Goal: Submit feedback/report problem

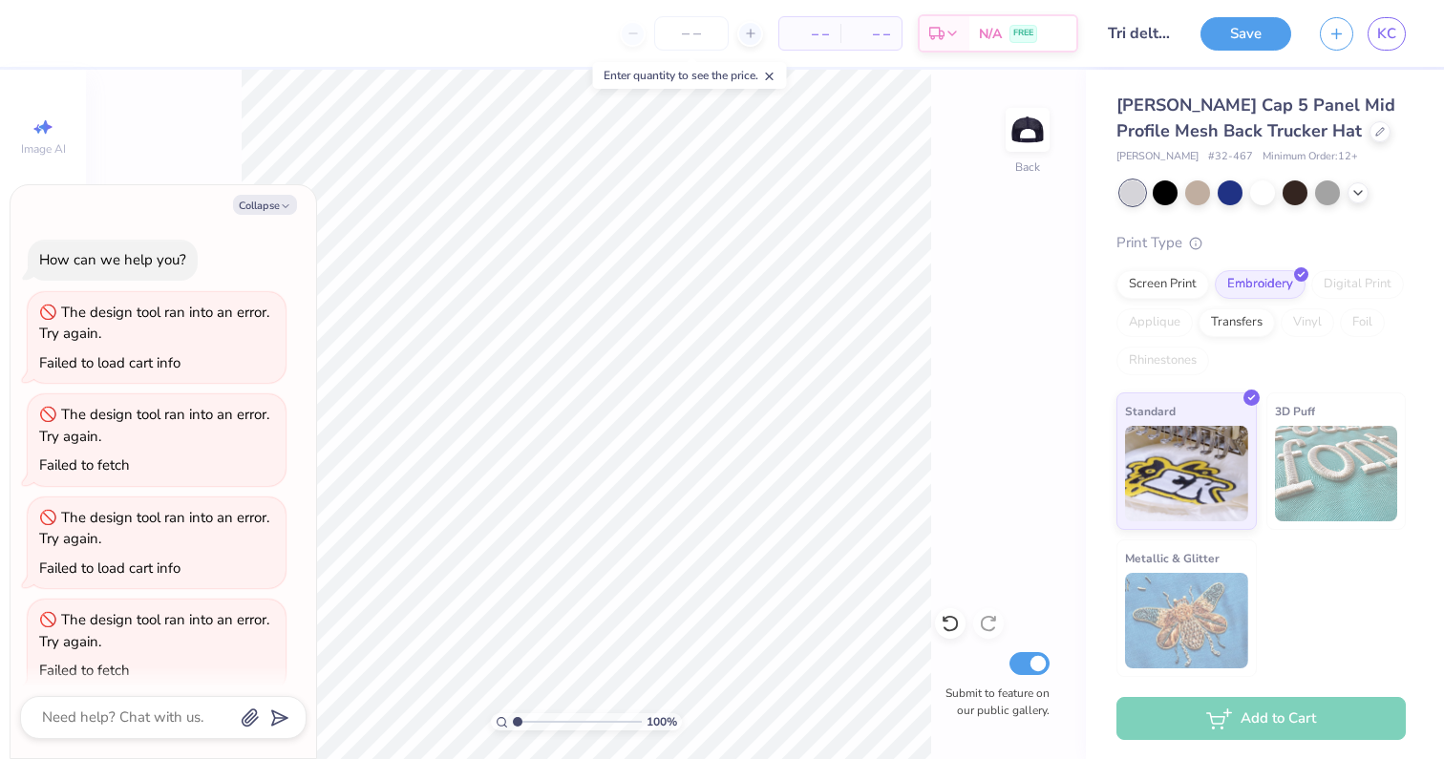
scroll to position [224, 0]
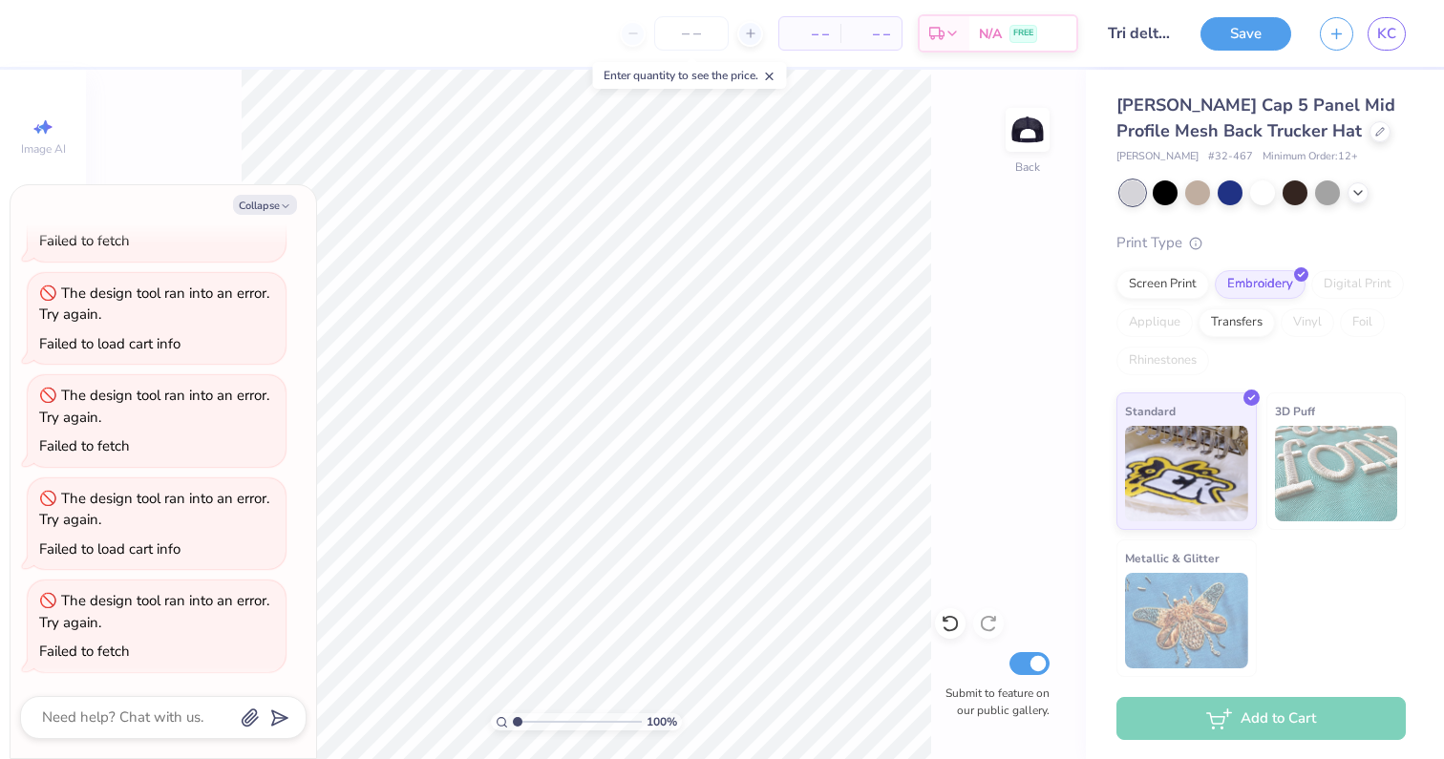
type textarea "x"
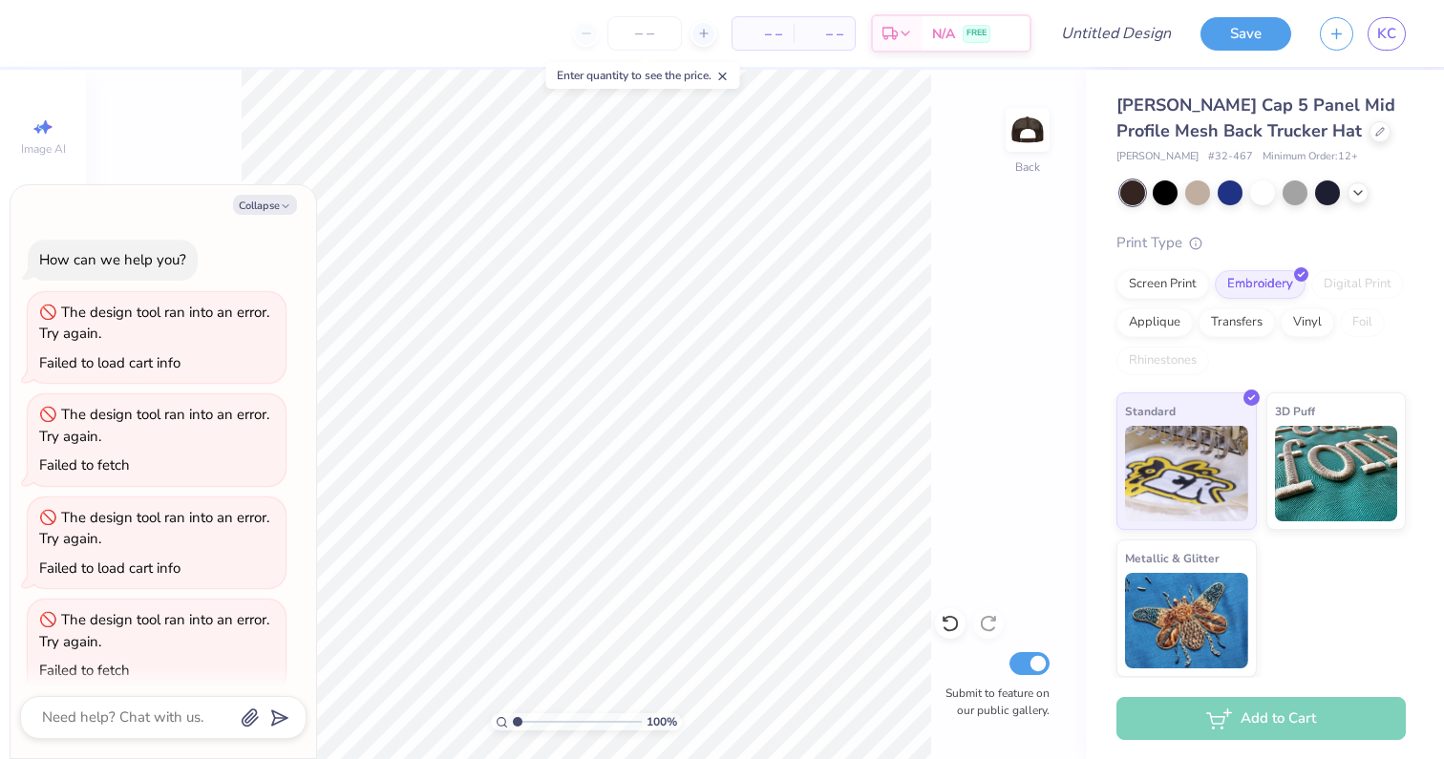
scroll to position [327, 0]
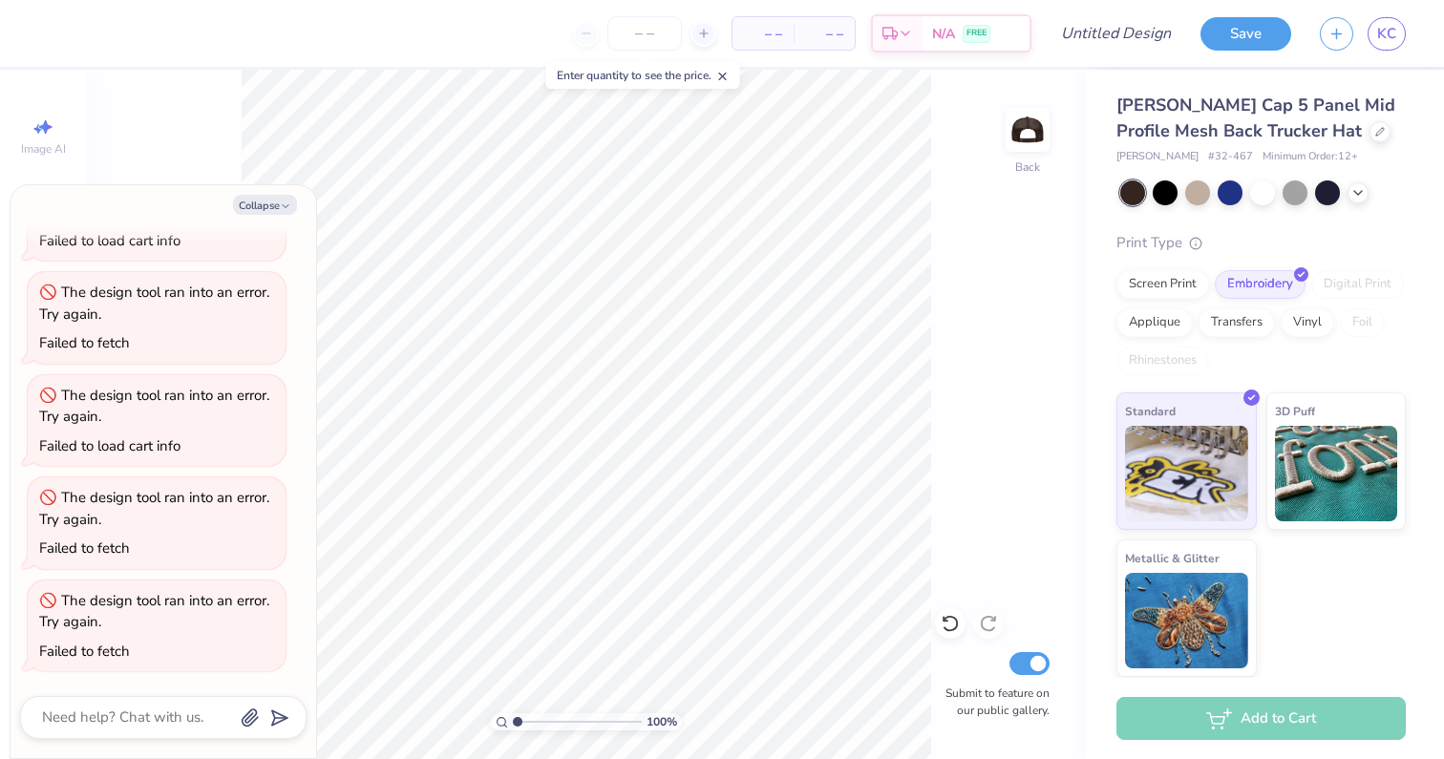
type textarea "x"
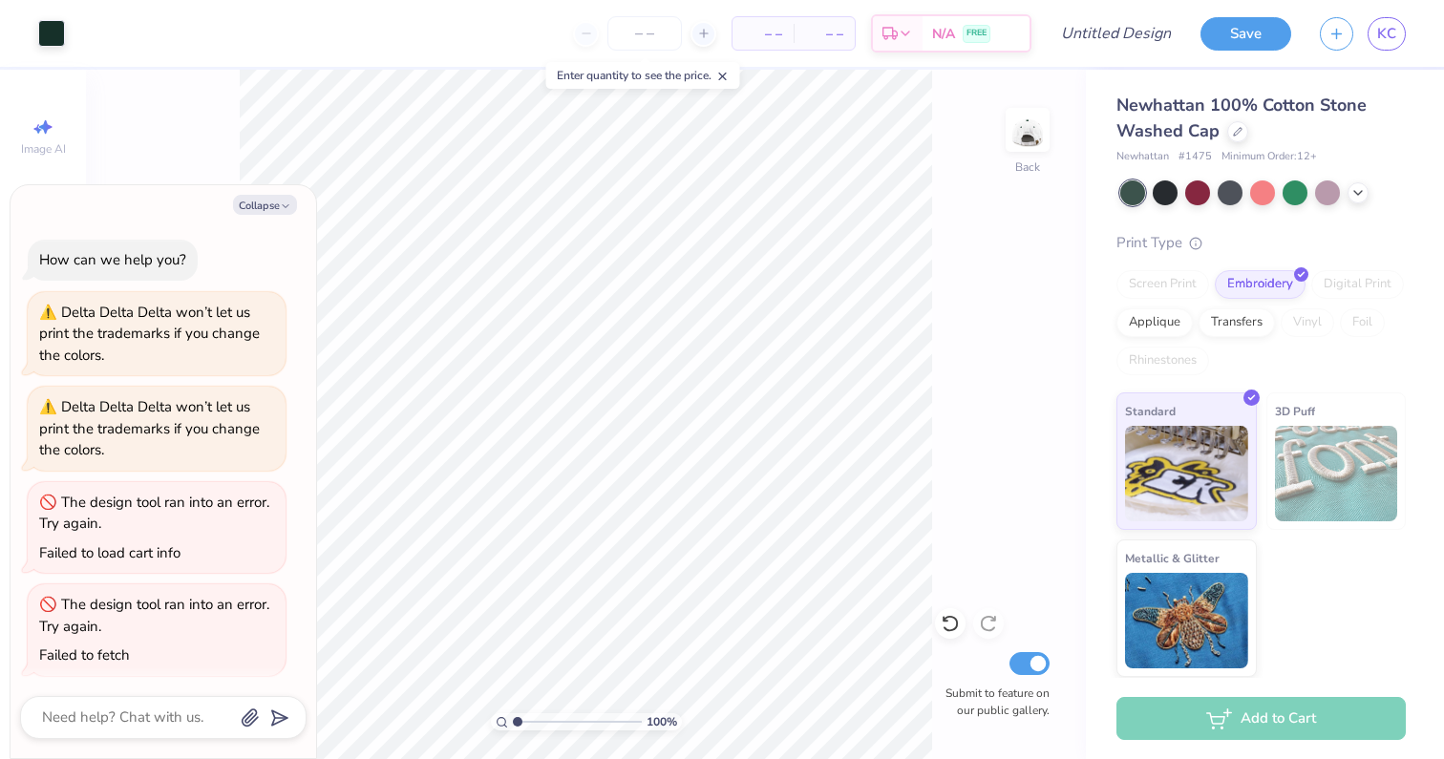
scroll to position [414, 0]
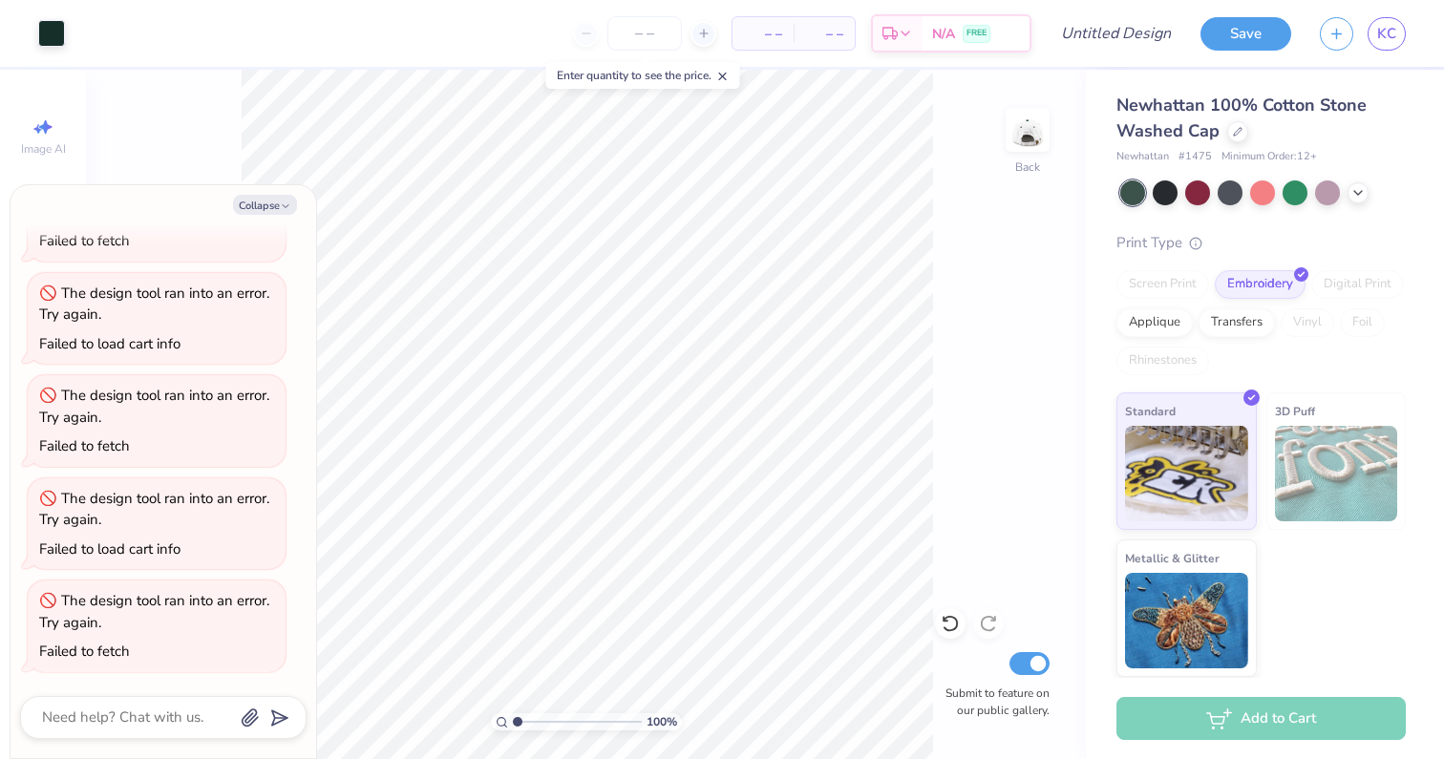
type textarea "x"
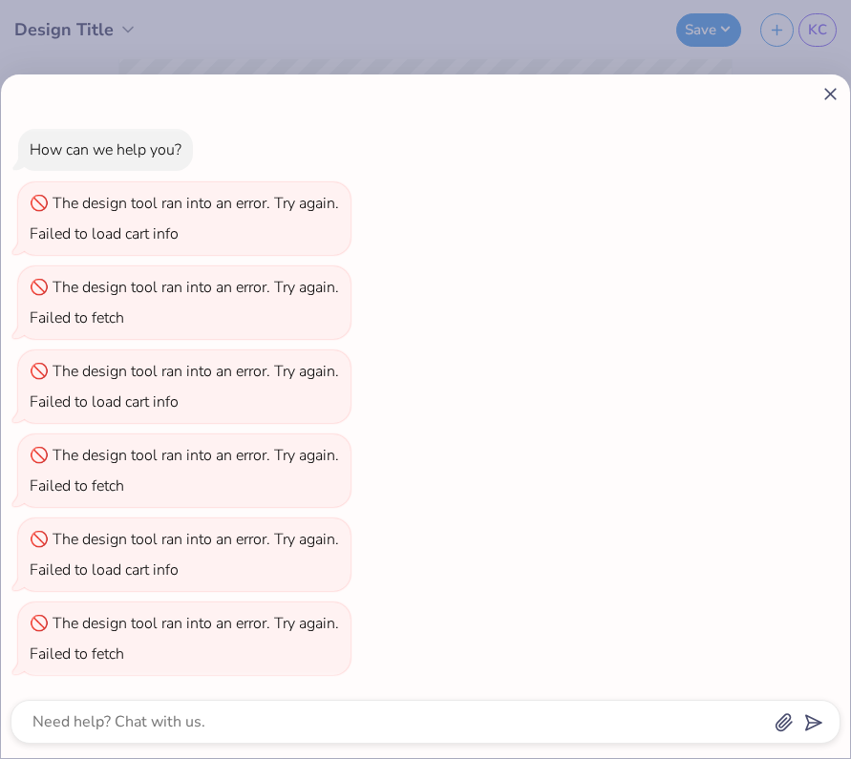
click at [833, 95] on icon at bounding box center [830, 94] width 20 height 20
type textarea "x"
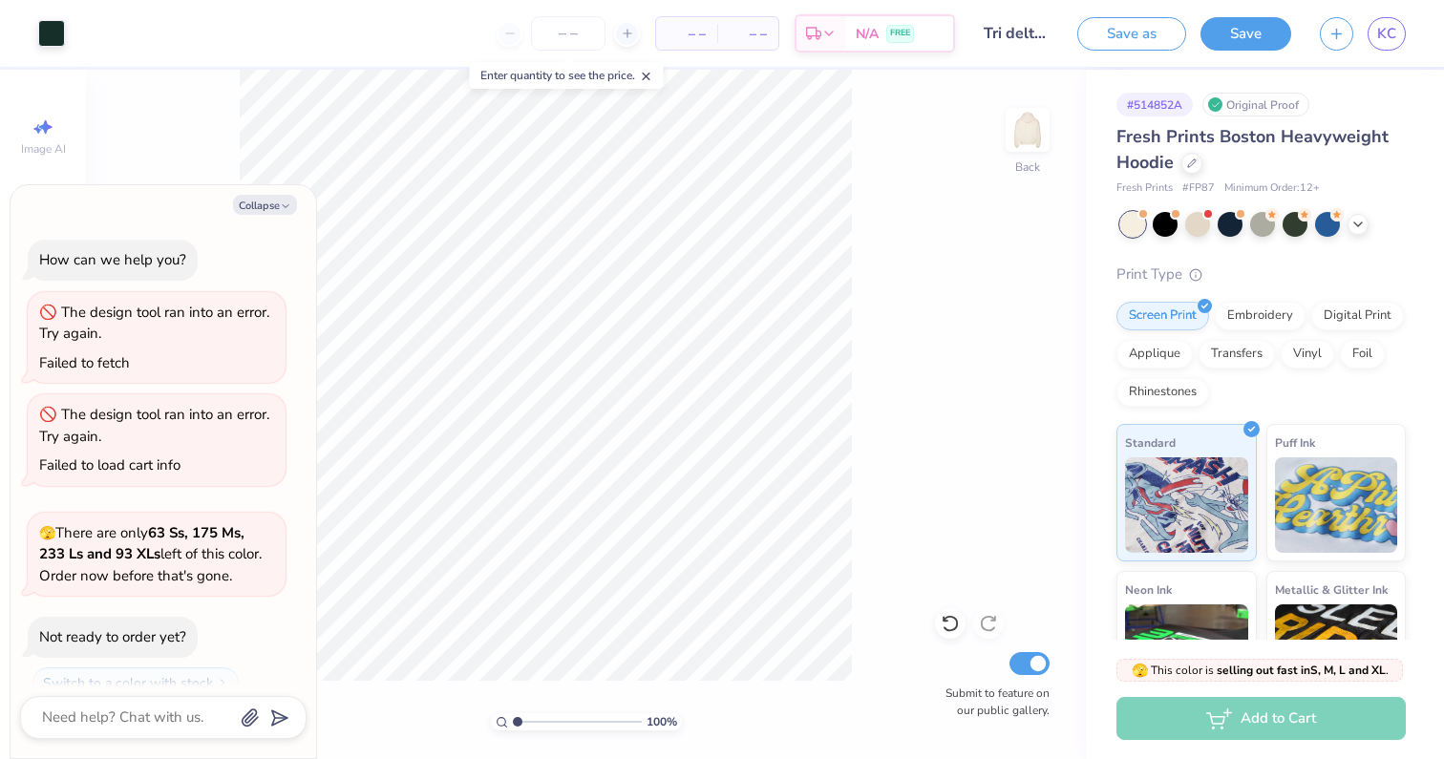
type textarea "x"
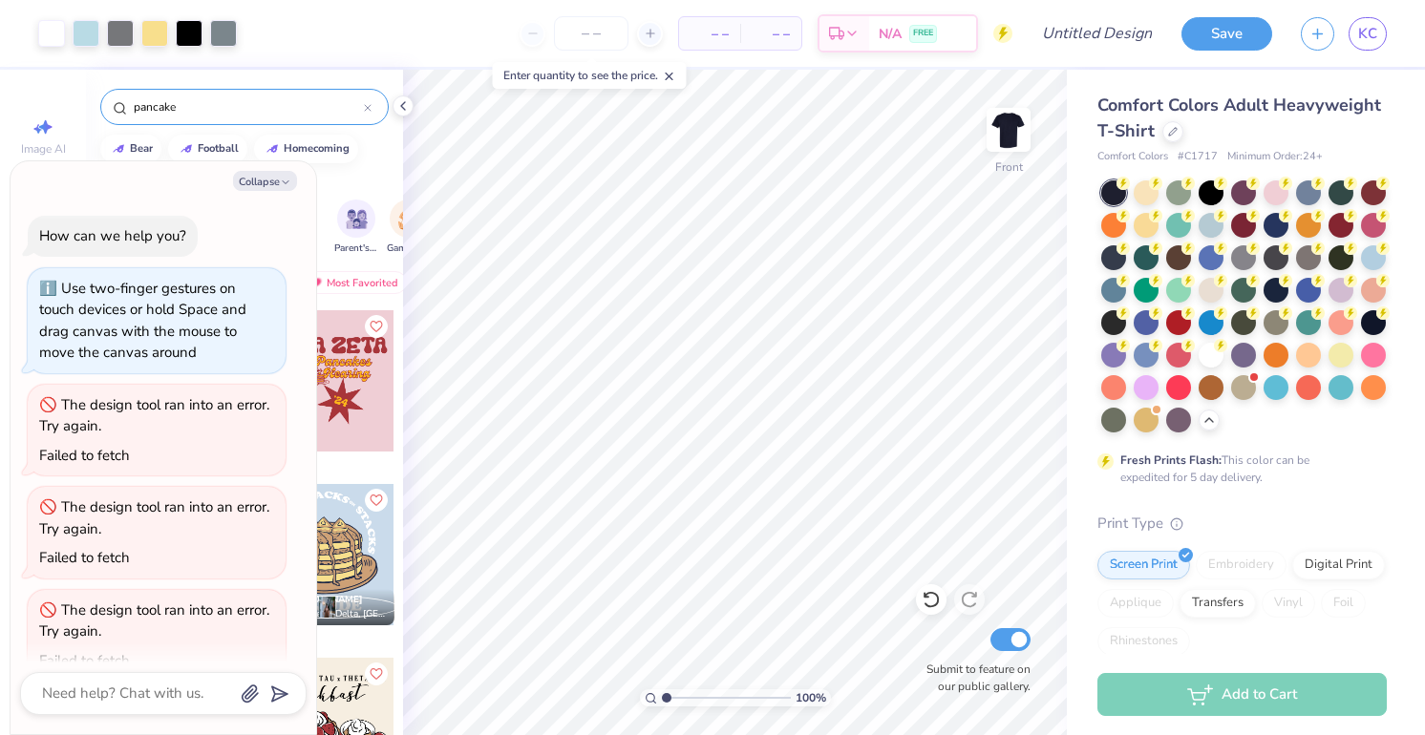
scroll to position [2481, 0]
